Goal: Task Accomplishment & Management: Use online tool/utility

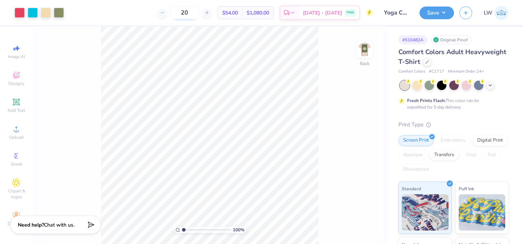
click at [199, 12] on input "20" at bounding box center [184, 12] width 28 height 13
click at [198, 14] on input "20" at bounding box center [184, 12] width 28 height 13
type input "24"
click at [489, 140] on div "Digital Print" at bounding box center [490, 139] width 35 height 11
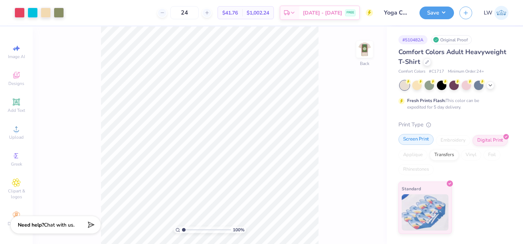
click at [420, 140] on div "Screen Print" at bounding box center [416, 139] width 35 height 11
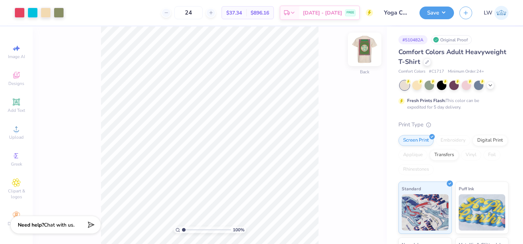
click at [354, 52] on img at bounding box center [364, 49] width 29 height 29
click at [427, 60] on icon at bounding box center [427, 62] width 4 height 4
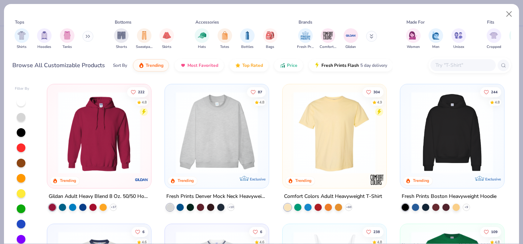
click at [453, 66] on input "text" at bounding box center [463, 65] width 56 height 8
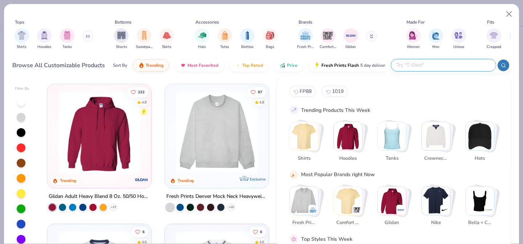
paste input "Style G500"
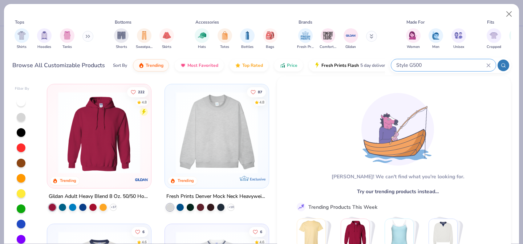
click at [410, 64] on input "Style G500" at bounding box center [441, 65] width 91 height 8
type input "S"
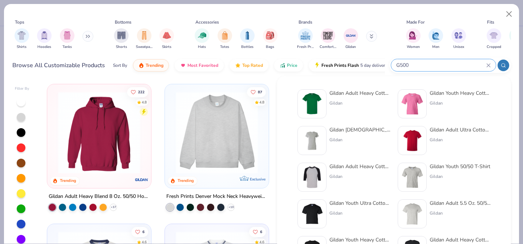
type input "G500"
click at [334, 101] on div "Gildan" at bounding box center [360, 103] width 61 height 7
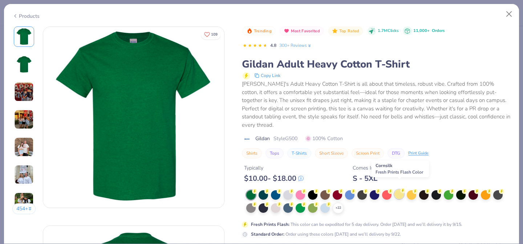
click at [401, 190] on div at bounding box center [399, 194] width 9 height 9
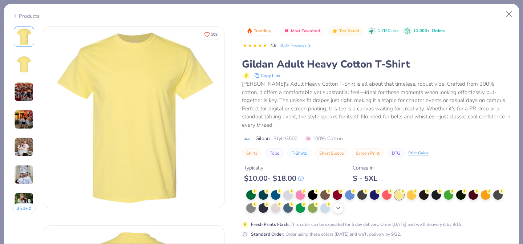
click at [335, 203] on div "+ 22" at bounding box center [338, 208] width 11 height 11
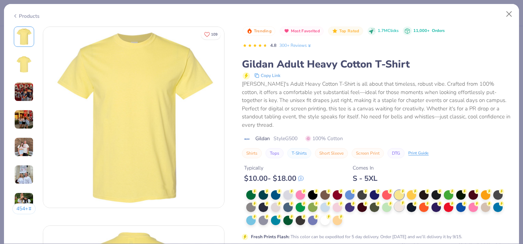
click at [400, 202] on div at bounding box center [399, 206] width 9 height 9
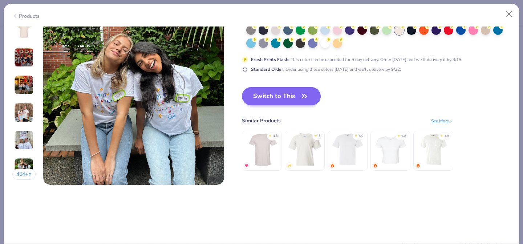
scroll to position [1215, 0]
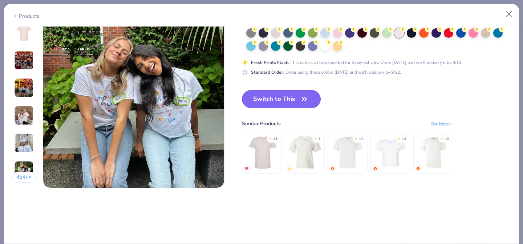
click at [293, 96] on button "Switch to This" at bounding box center [281, 99] width 79 height 18
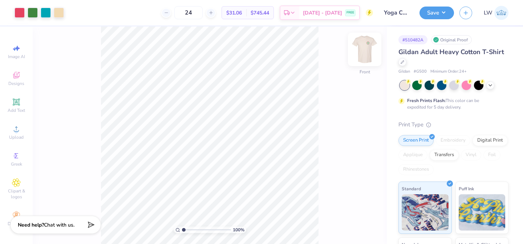
click at [359, 46] on img at bounding box center [364, 49] width 29 height 29
click at [368, 52] on img at bounding box center [364, 49] width 29 height 29
click at [203, 10] on input "24" at bounding box center [188, 12] width 28 height 13
type input "2"
type input "36"
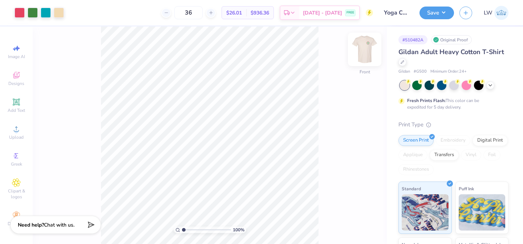
click at [365, 54] on img at bounding box center [364, 49] width 29 height 29
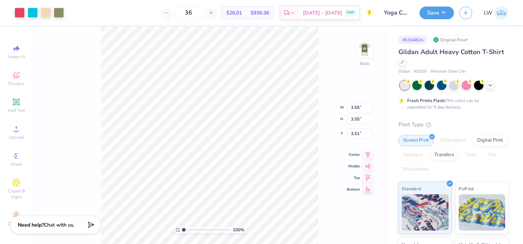
type input "3.00"
click at [370, 46] on img at bounding box center [364, 49] width 29 height 29
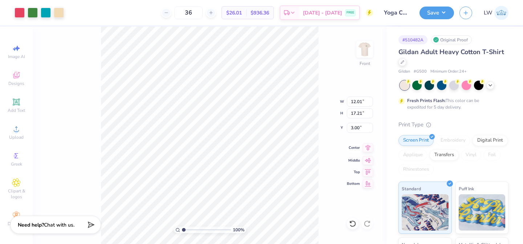
click at [367, 148] on icon at bounding box center [368, 148] width 10 height 9
click at [368, 173] on icon at bounding box center [368, 171] width 10 height 9
type input "3.00"
click at [372, 57] on img at bounding box center [364, 49] width 29 height 29
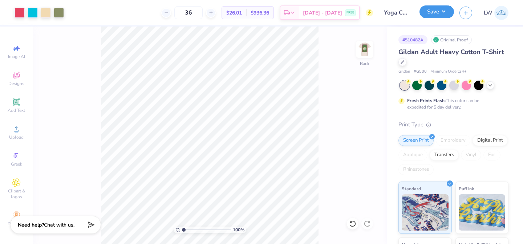
click at [446, 11] on button "Save" at bounding box center [437, 11] width 35 height 13
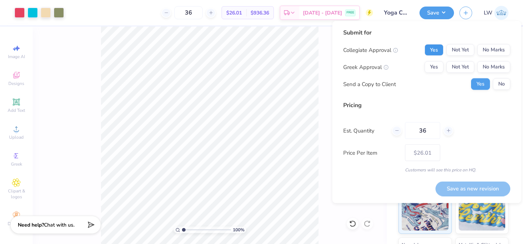
click at [440, 52] on button "Yes" at bounding box center [434, 50] width 19 height 12
click at [500, 65] on button "No Marks" at bounding box center [493, 67] width 33 height 12
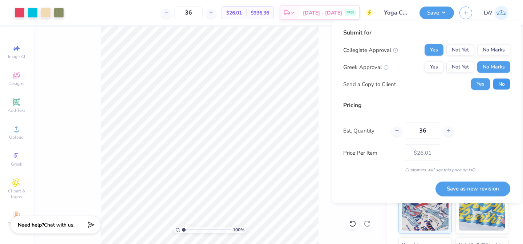
click at [504, 82] on button "No" at bounding box center [501, 84] width 17 height 12
click at [429, 128] on input "36" at bounding box center [422, 130] width 35 height 17
type input "3"
type input "0"
type input "024"
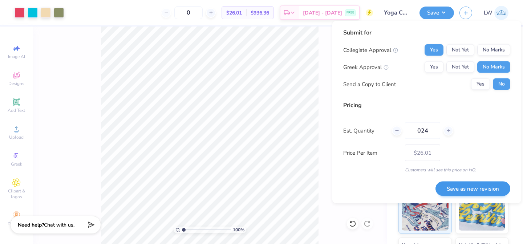
type input "24"
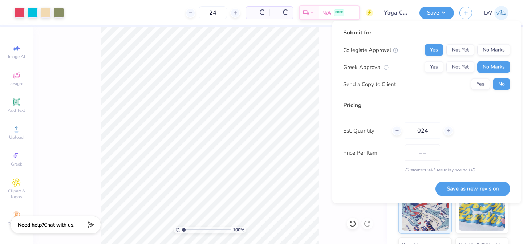
type input "$31.06"
type input "0"
type input "02"
type input "2"
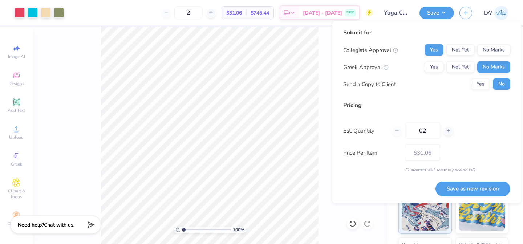
type input "0"
type input "24"
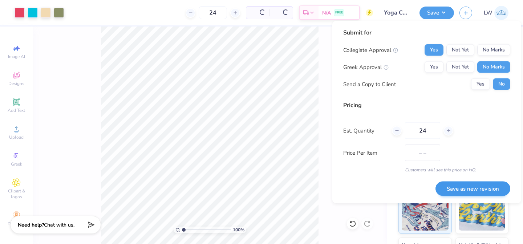
type input "$31.06"
type input "24"
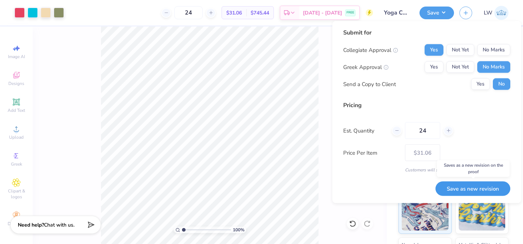
click at [493, 190] on button "Save as new revision" at bounding box center [473, 188] width 75 height 15
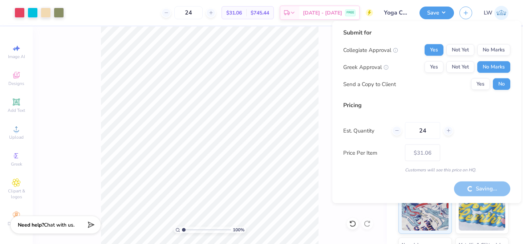
type input "– –"
